Goal: Obtain resource: Obtain resource

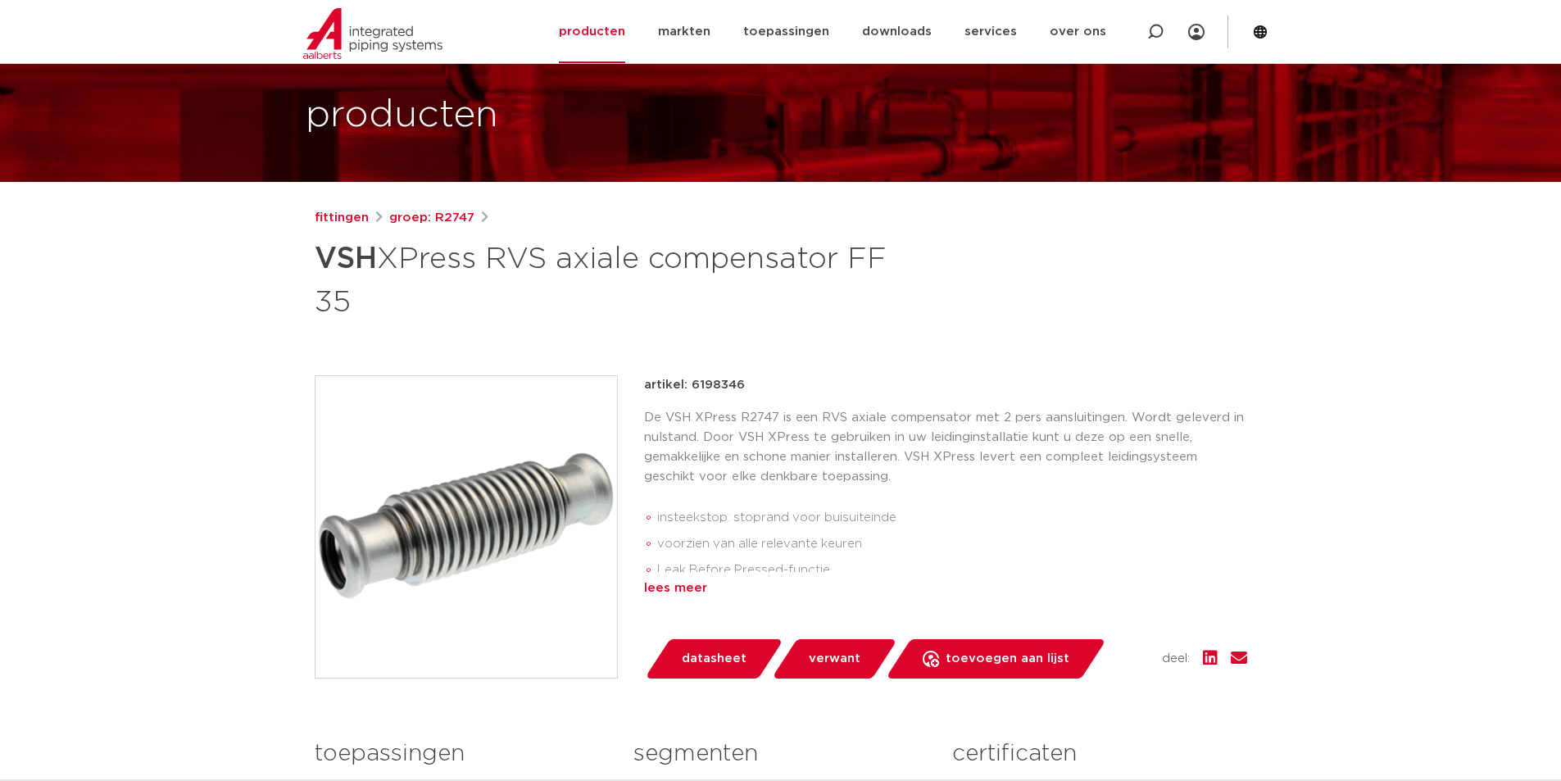
click at [693, 581] on div "lees meer" at bounding box center [945, 589] width 603 height 20
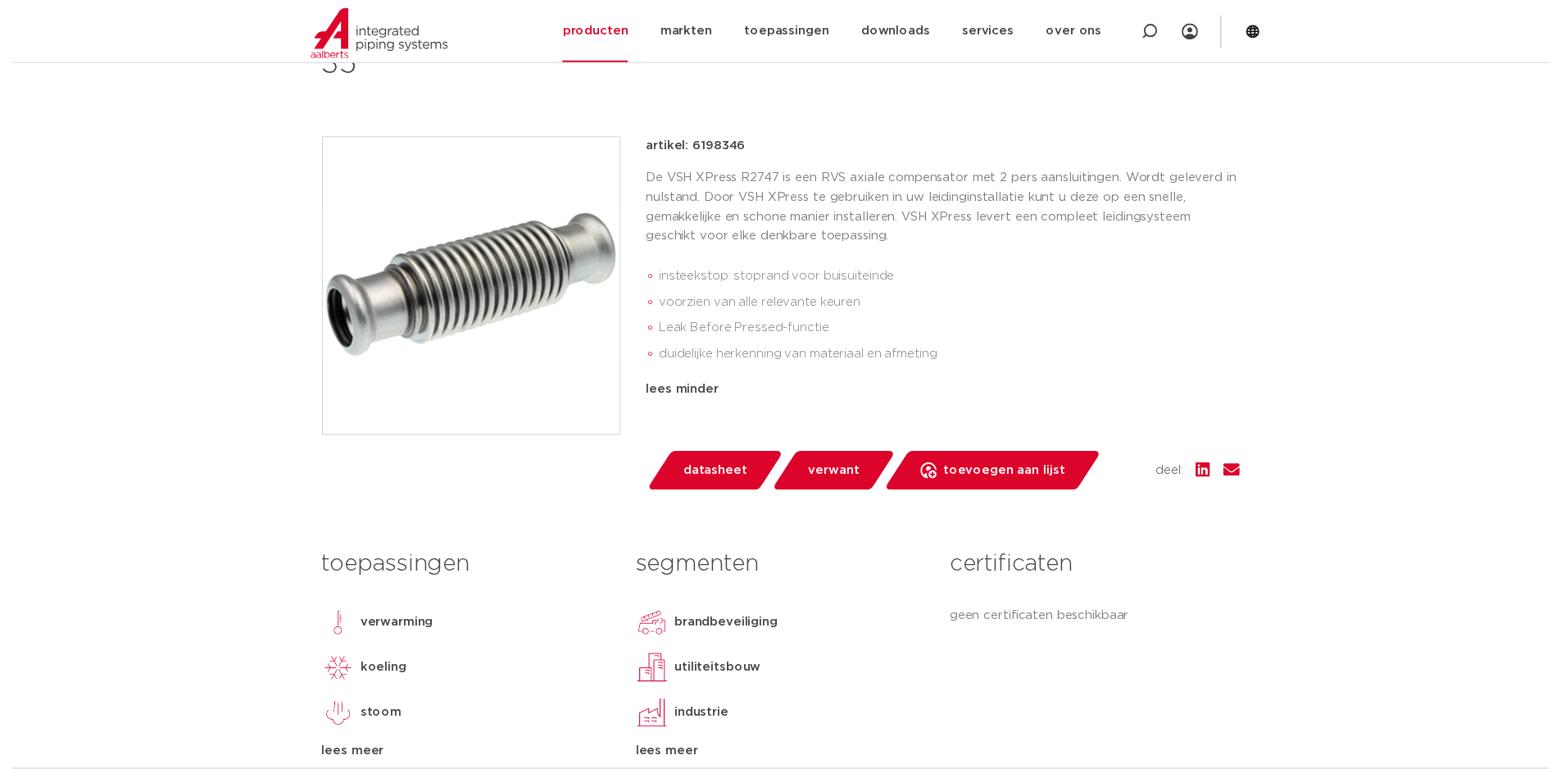
scroll to position [328, 0]
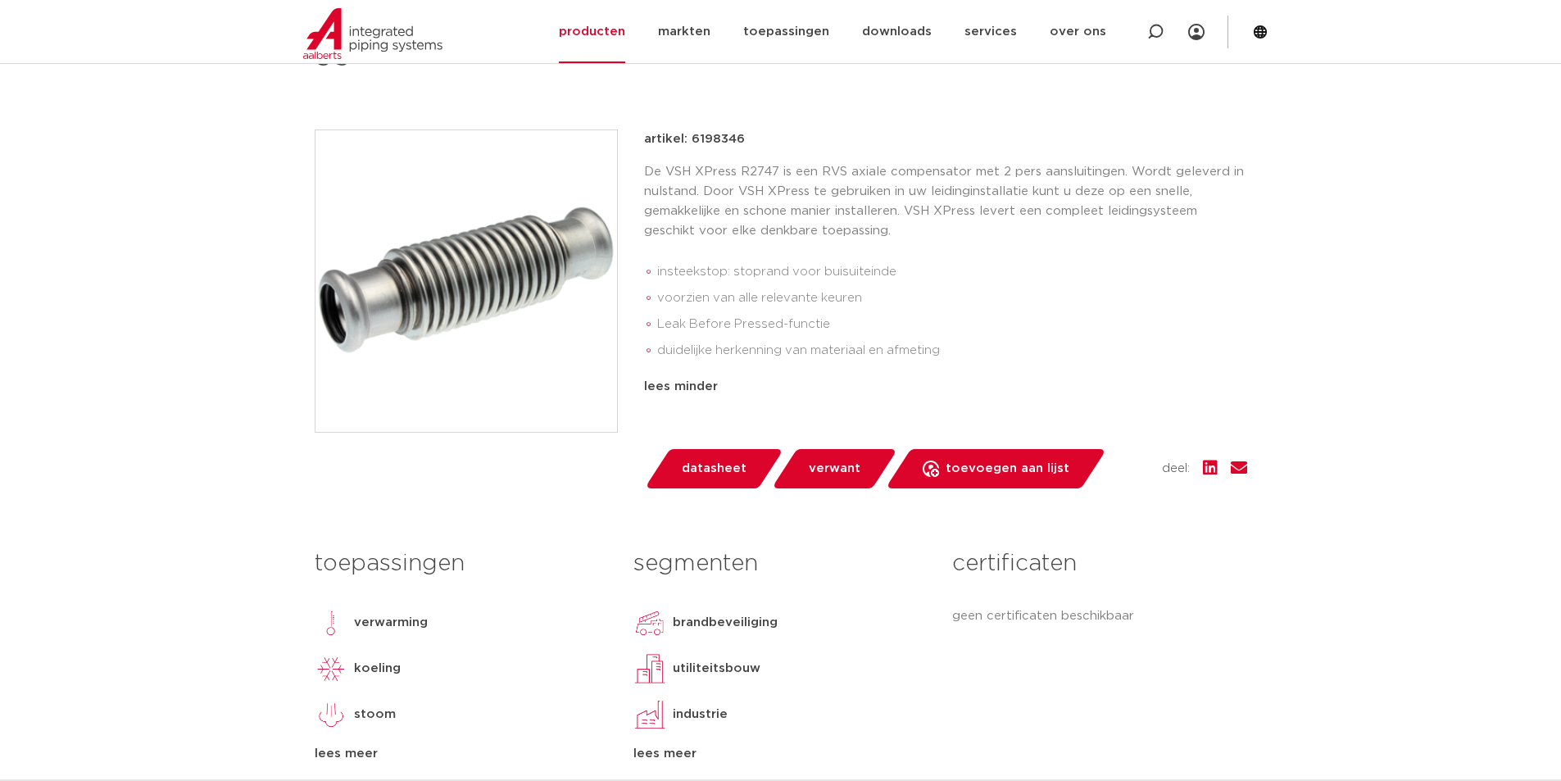
click at [724, 466] on span "datasheet" at bounding box center [714, 469] width 65 height 26
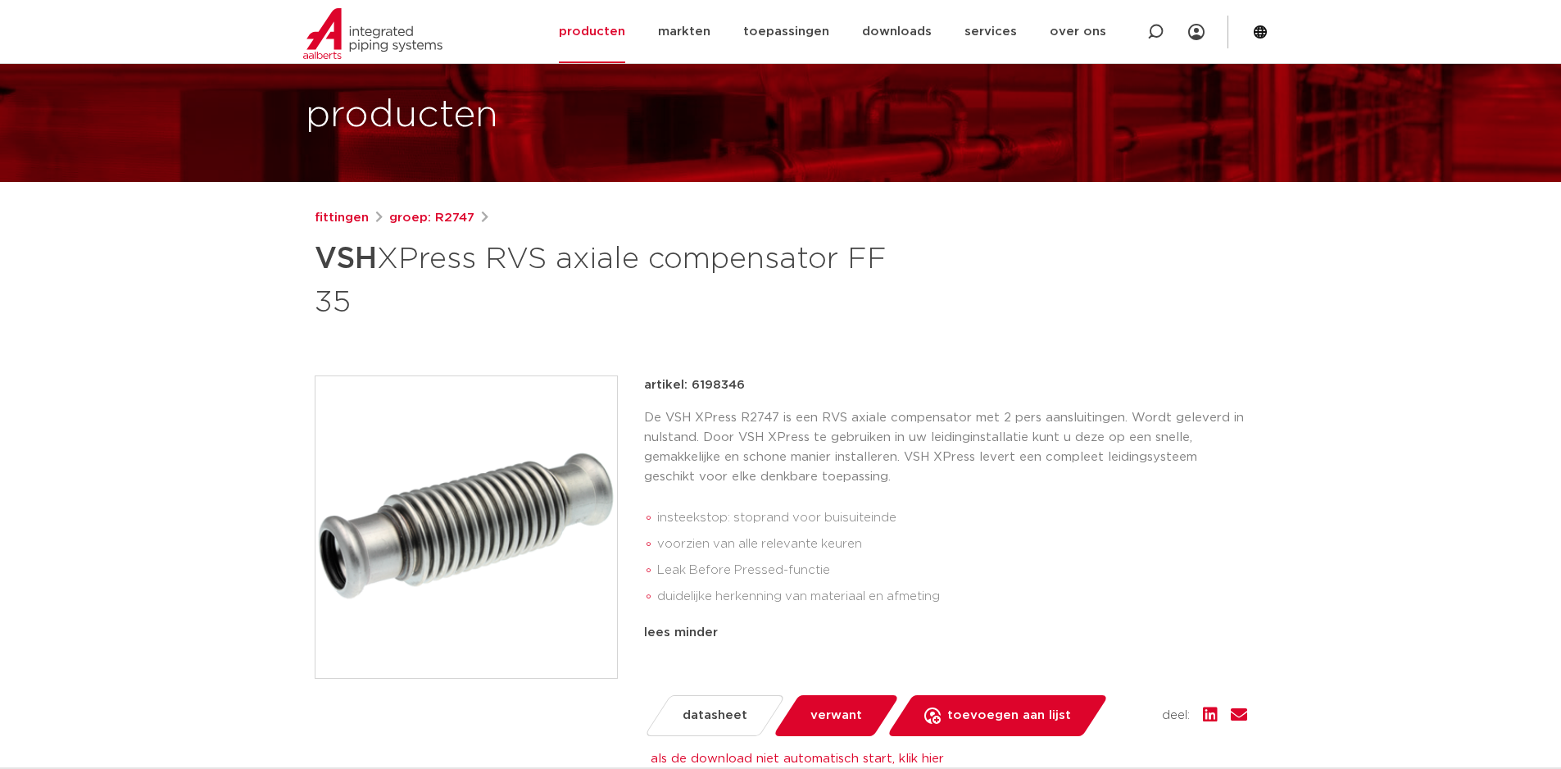
scroll to position [0, 0]
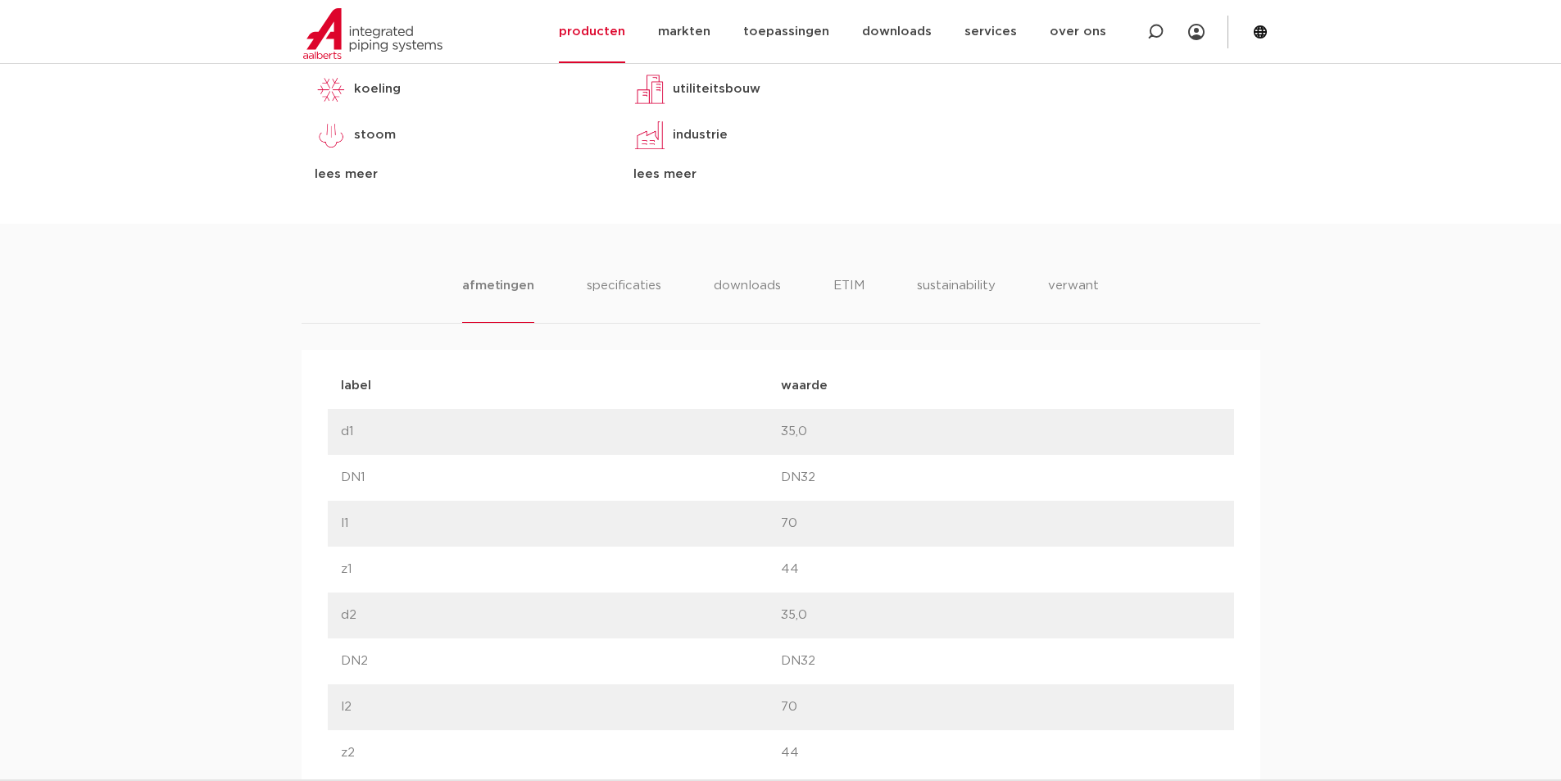
scroll to position [902, 0]
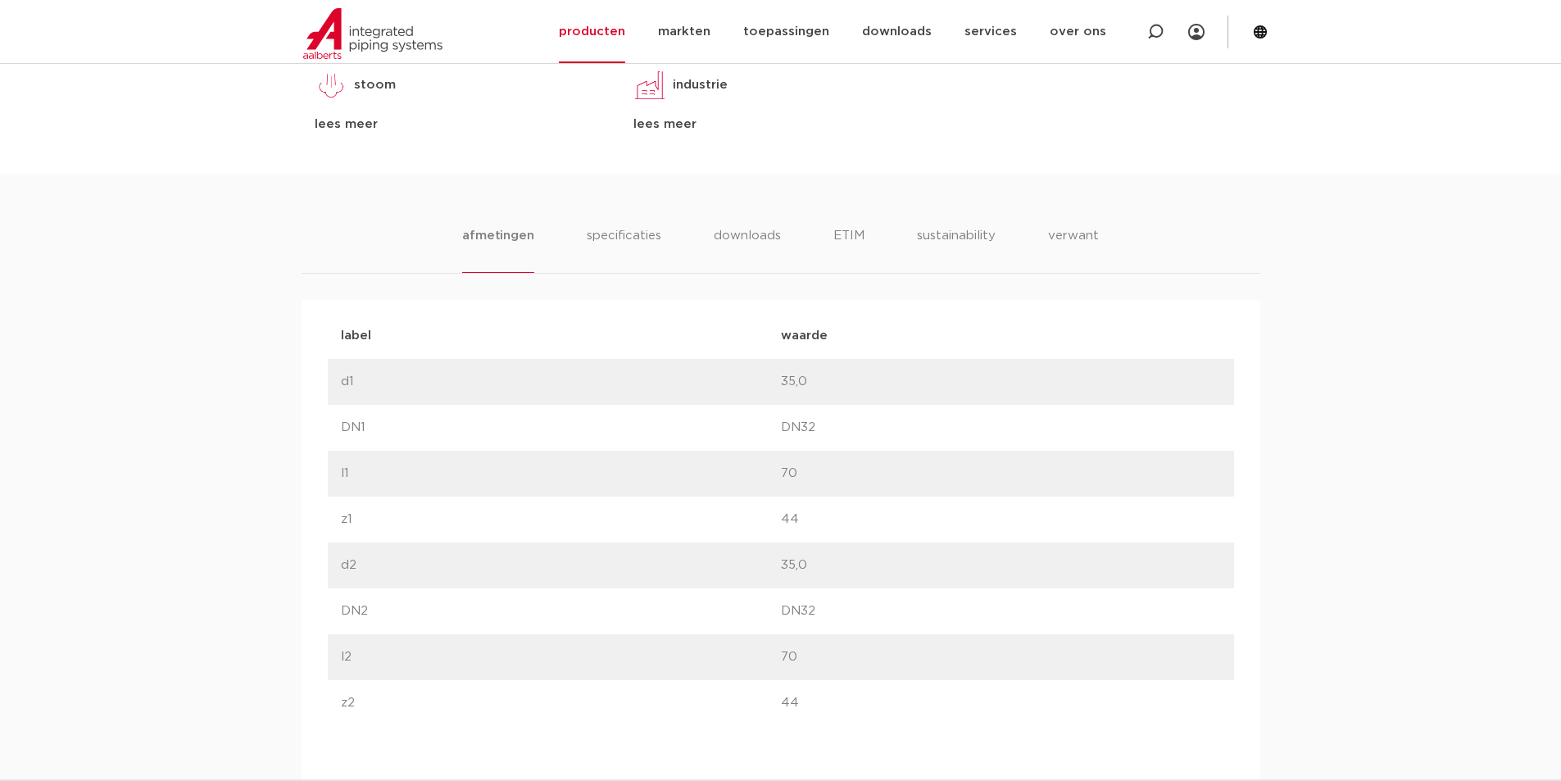
click at [629, 224] on div "afmetingen specificaties downloads ETIM sustainability verwant [GEOGRAPHIC_DATA…" at bounding box center [780, 745] width 1561 height 1143
click at [633, 238] on li "specificaties" at bounding box center [623, 249] width 79 height 47
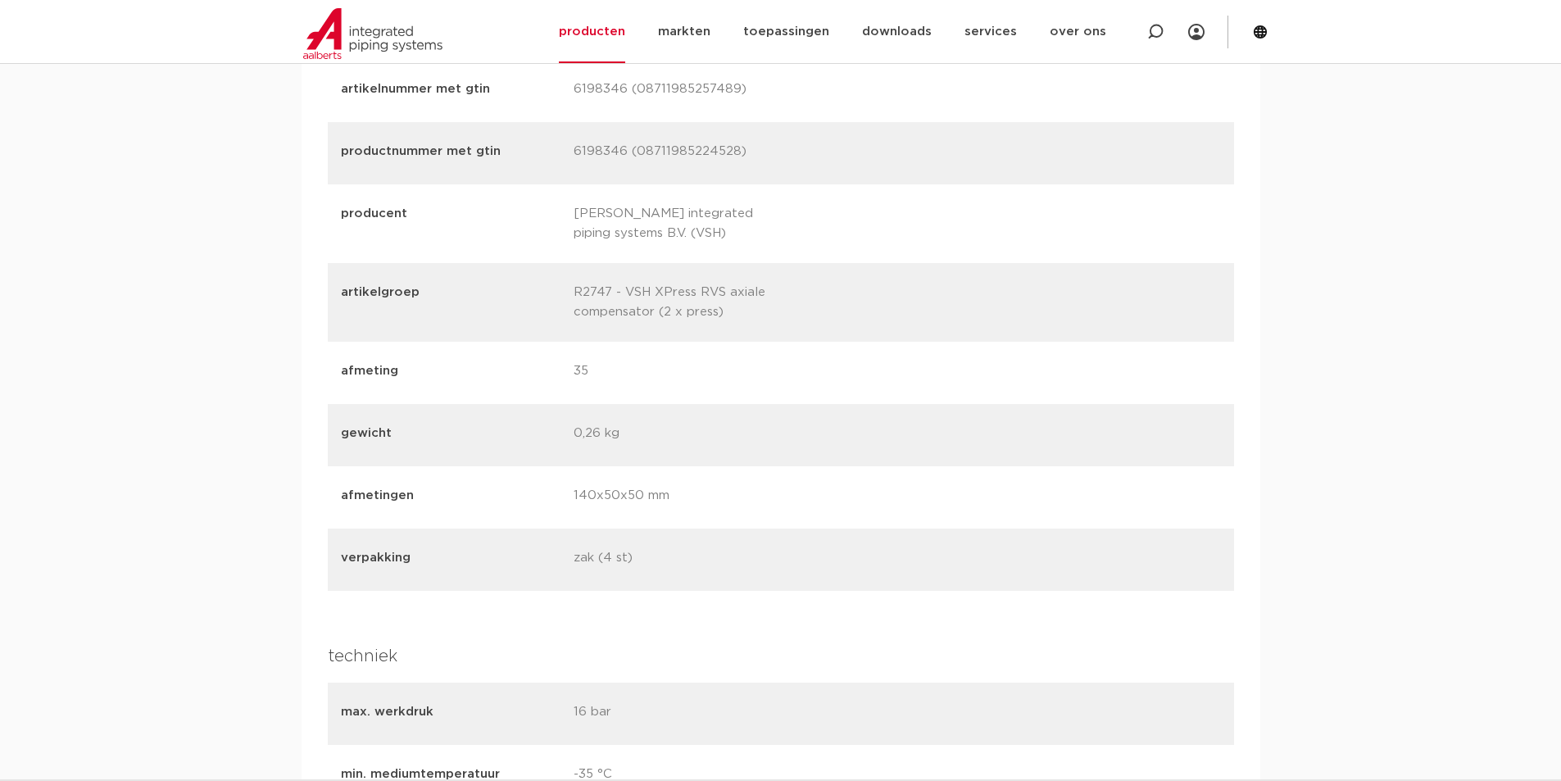
scroll to position [2295, 0]
